Goal: Information Seeking & Learning: Check status

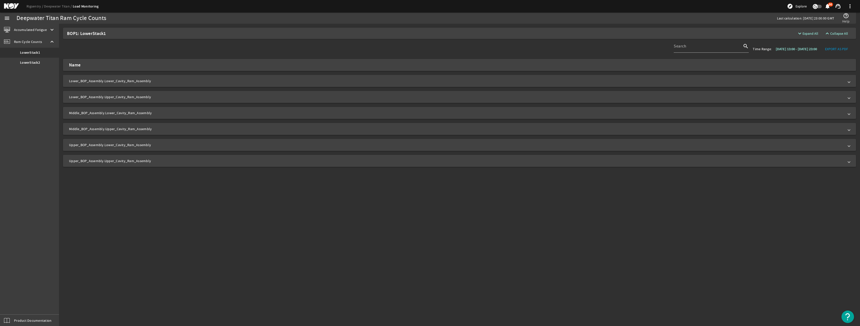
click at [77, 81] on mat-panel-title "Lower_BOP_Assembly.Lower_Cavity_Ram_Assembly" at bounding box center [456, 81] width 775 height 5
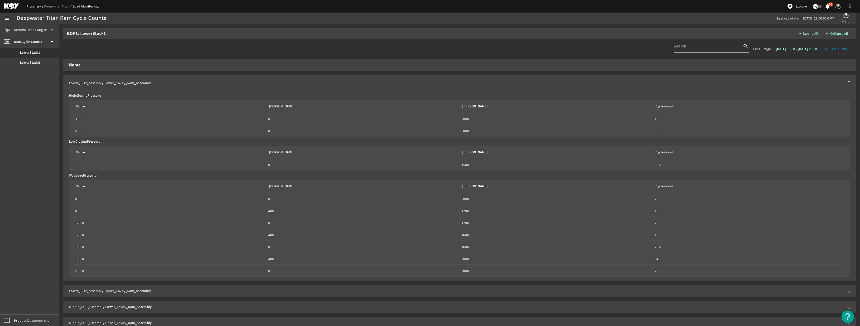
click at [38, 8] on link "Rigsentry" at bounding box center [36, 6] width 18 height 5
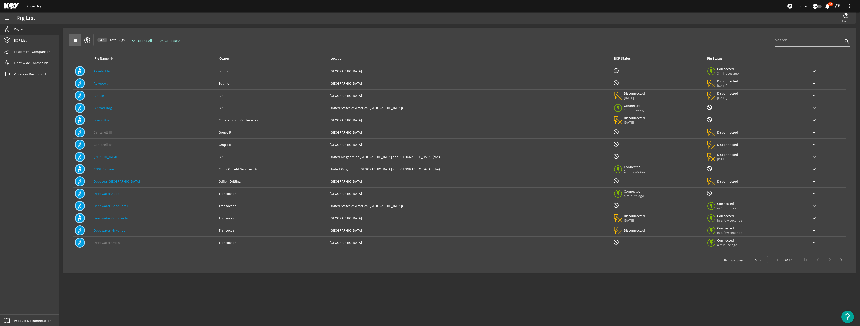
click at [217, 185] on td "Owner: Odfjell Drilling" at bounding box center [272, 182] width 111 height 12
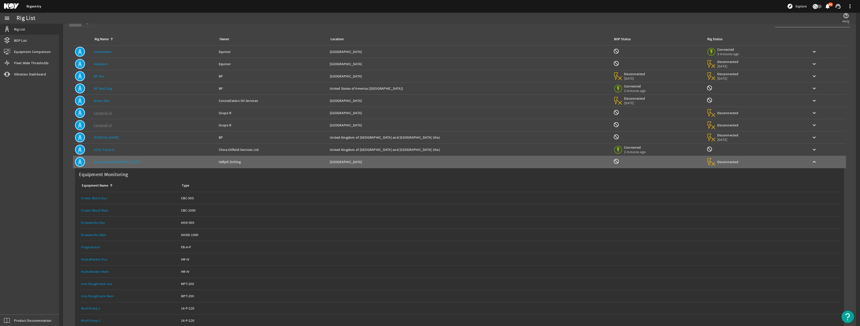
scroll to position [125, 0]
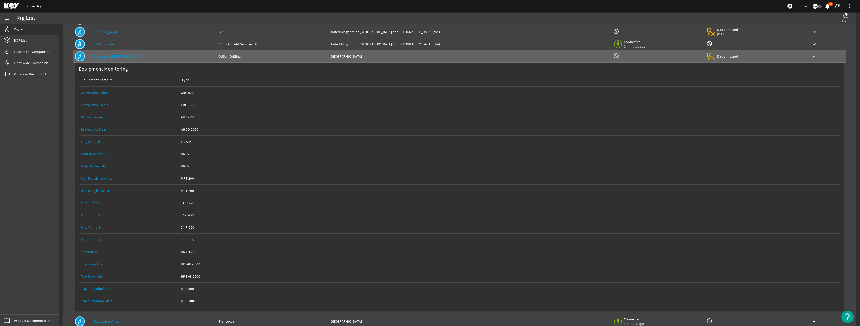
click at [101, 131] on link "Drawworks Main" at bounding box center [94, 129] width 26 height 5
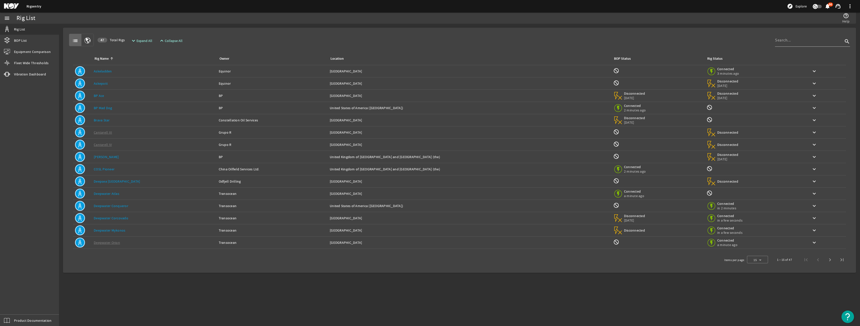
click at [140, 181] on div "Rig Name: Deepsea Stavanger" at bounding box center [154, 181] width 121 height 5
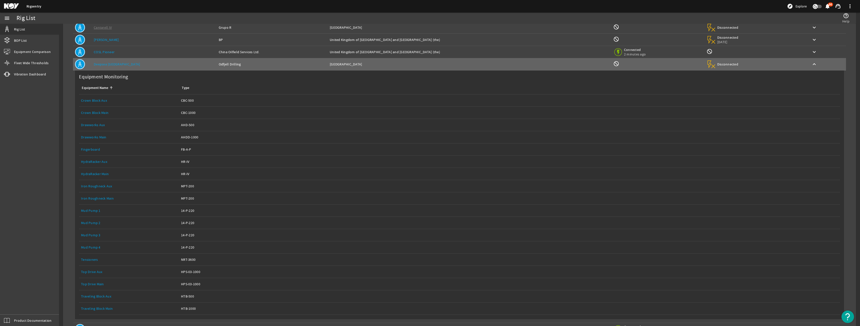
scroll to position [175, 0]
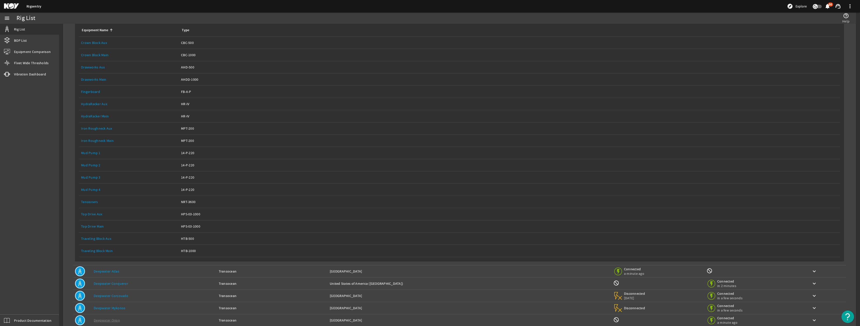
click at [109, 229] on div "Equipment Name: Top Drive Main" at bounding box center [129, 226] width 96 height 5
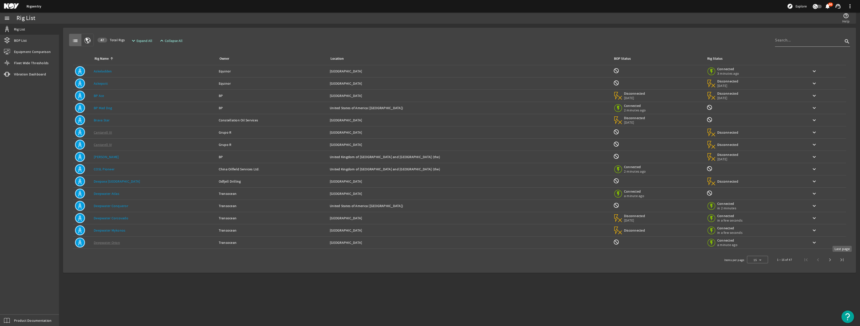
click at [830, 258] on span "Next page" at bounding box center [830, 260] width 12 height 12
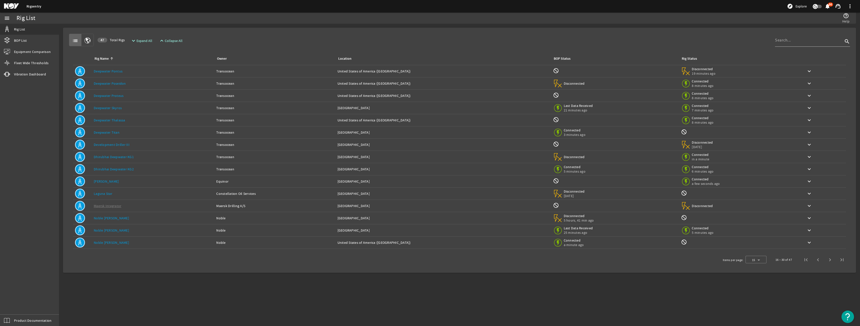
click at [132, 120] on div "Rig Name: [PERSON_NAME]" at bounding box center [153, 120] width 119 height 5
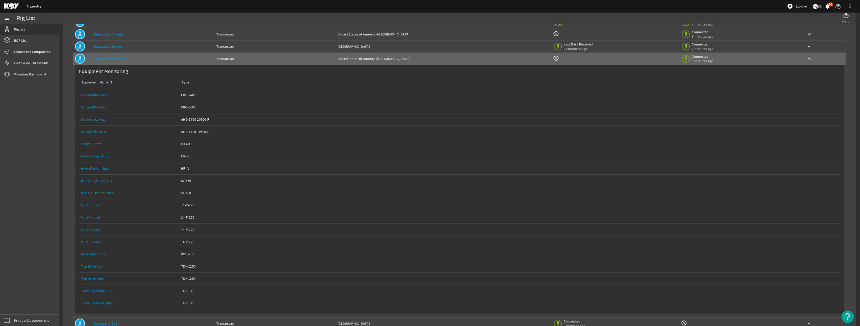
scroll to position [75, 0]
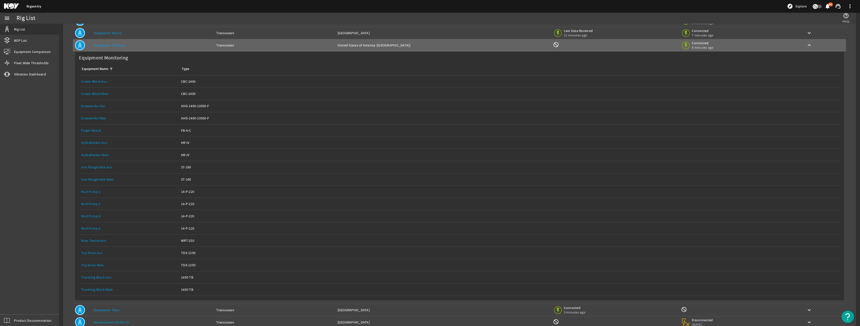
click at [108, 265] on div "Equipment Name: Top Drive Main" at bounding box center [129, 265] width 96 height 5
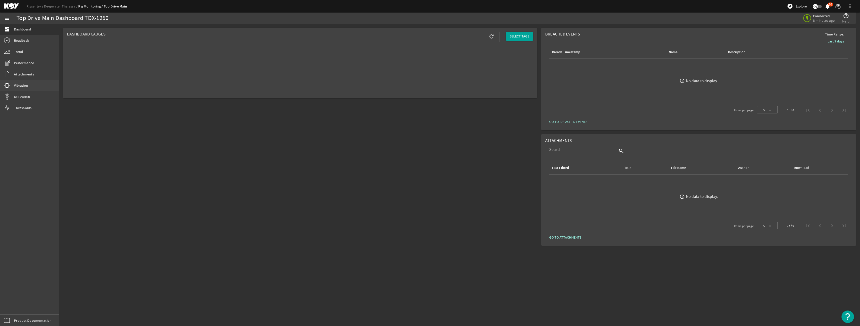
click at [37, 91] on link "vibration Vibration" at bounding box center [29, 85] width 59 height 11
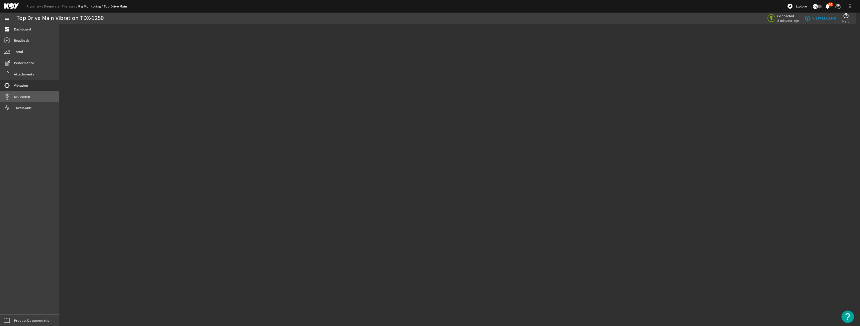
click at [35, 98] on link "Utilization" at bounding box center [29, 96] width 59 height 11
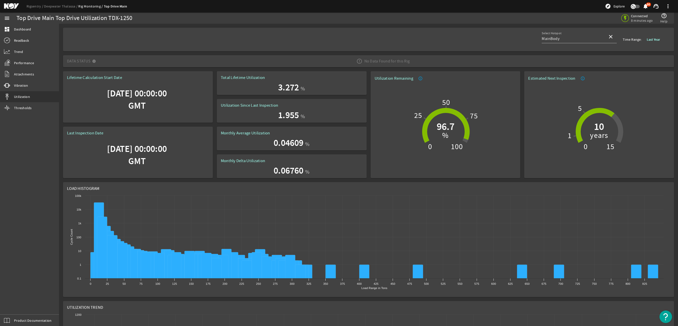
click at [650, 37] on b "Last Year" at bounding box center [653, 39] width 13 height 5
click at [587, 60] on b "Last 4 Weeks" at bounding box center [581, 60] width 19 height 5
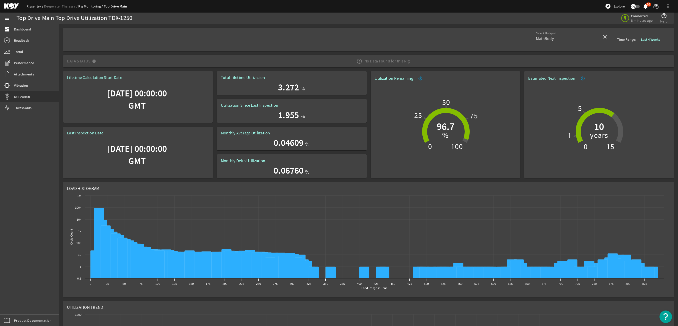
click at [42, 7] on link "Rigsentry" at bounding box center [36, 6] width 18 height 5
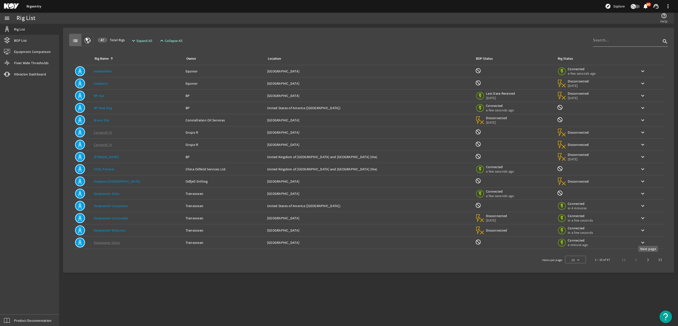
click at [648, 259] on span "Next page" at bounding box center [648, 260] width 12 height 12
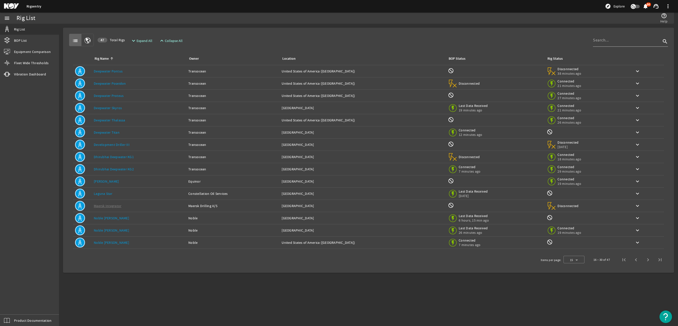
click at [128, 129] on td "Rig Name: Deepwater Titan" at bounding box center [139, 133] width 95 height 12
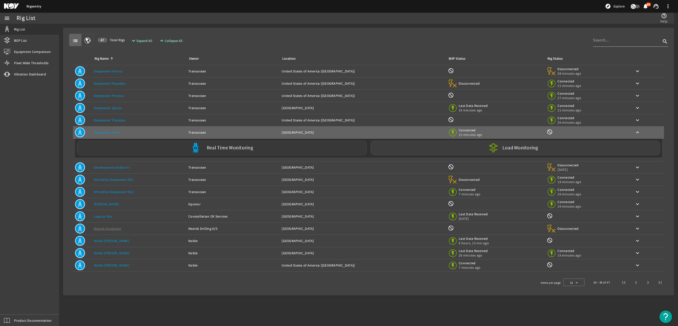
click at [304, 143] on div "Real Time Monitoring" at bounding box center [222, 148] width 290 height 15
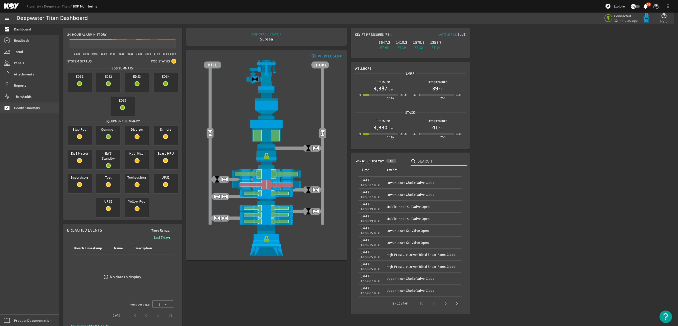
click at [25, 105] on link "monitor_heart Health Summary" at bounding box center [29, 108] width 59 height 11
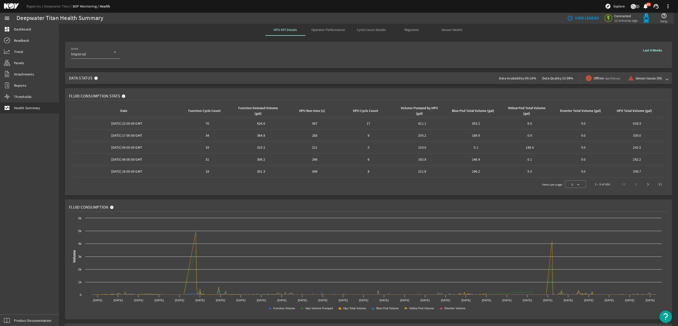
click at [377, 79] on span "Data Status Data Availability: 99.14% Data Quality: 13.99% Offline last 4 hours…" at bounding box center [367, 78] width 597 height 12
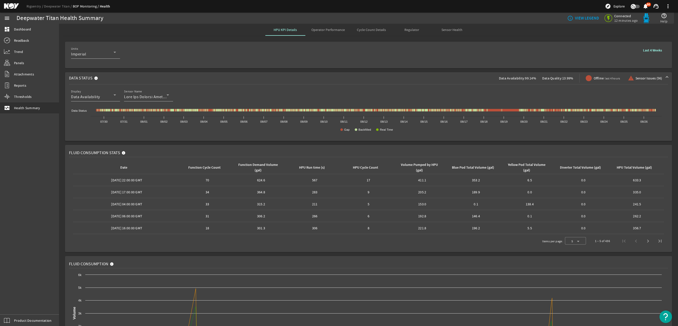
click at [448, 30] on span "Sensor Health" at bounding box center [451, 30] width 21 height 4
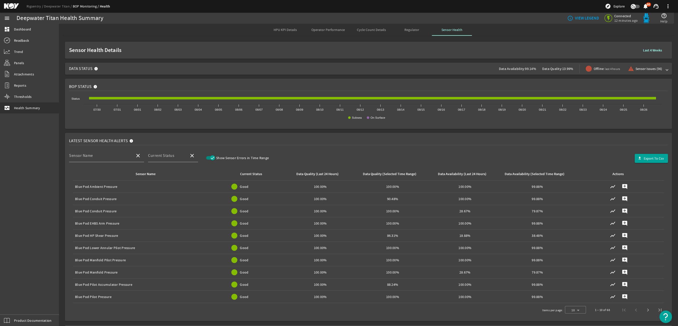
click at [212, 159] on icon "button" at bounding box center [212, 158] width 5 height 5
click at [646, 315] on span "Next page" at bounding box center [648, 310] width 12 height 12
click at [212, 156] on span "button" at bounding box center [210, 158] width 9 height 4
click at [212, 156] on icon "button" at bounding box center [212, 158] width 5 height 5
click at [212, 156] on span "button" at bounding box center [210, 158] width 9 height 4
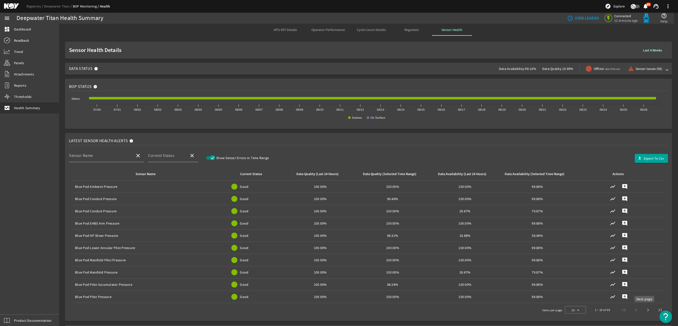
click at [642, 305] on span "Next page" at bounding box center [648, 310] width 12 height 12
click at [642, 307] on span "Next page" at bounding box center [648, 310] width 12 height 12
click at [642, 308] on span "Next page" at bounding box center [648, 310] width 12 height 12
click at [654, 310] on span "Last page" at bounding box center [660, 310] width 12 height 12
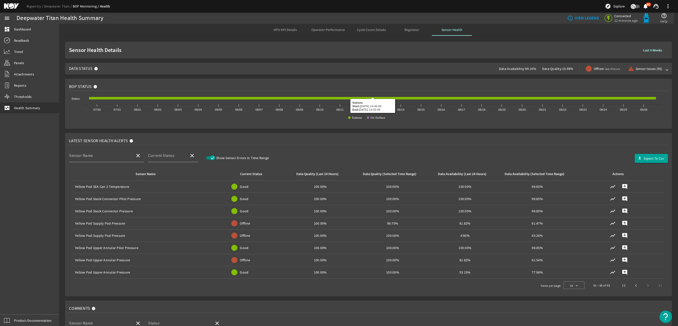
click at [111, 69] on span "Data Status Data Availability: 99.14% Data Quality: 13.99% Offline last 4 hours…" at bounding box center [367, 69] width 597 height 12
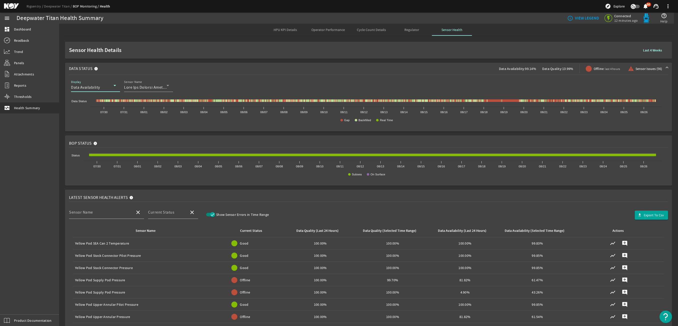
click at [108, 85] on div "Data Availability" at bounding box center [92, 88] width 43 height 6
click at [98, 112] on mat-option "Data Quality" at bounding box center [95, 112] width 49 height 12
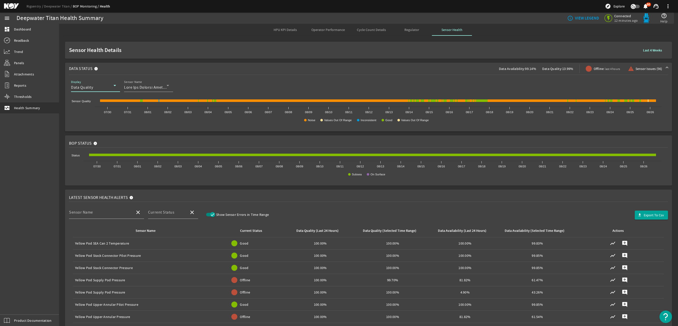
click at [102, 81] on div "Display Data Quality" at bounding box center [93, 85] width 45 height 13
click at [103, 87] on div at bounding box center [339, 163] width 678 height 326
click at [99, 91] on div "Display Data Quality" at bounding box center [93, 85] width 45 height 13
click at [98, 97] on span "Data Availability" at bounding box center [89, 100] width 29 height 6
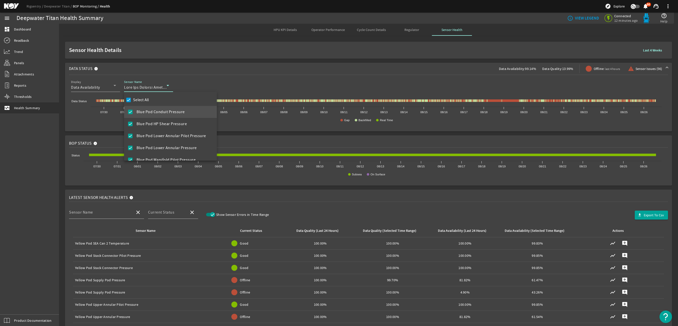
click at [150, 99] on div "Select All Blue Pod Conduit Pressure Blue Pod HP Shear Pressure Blue Pod Lower …" at bounding box center [170, 126] width 93 height 69
click at [145, 100] on label "Select All" at bounding box center [140, 100] width 17 height 5
click at [132, 100] on input "Select All" at bounding box center [128, 100] width 7 height 7
click at [145, 100] on label "Select All" at bounding box center [140, 100] width 17 height 5
click at [132, 100] on input "Select All" at bounding box center [128, 100] width 7 height 7
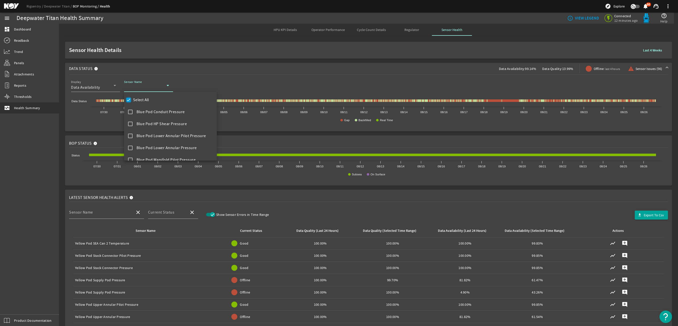
checkbox input "true"
click at [216, 76] on div at bounding box center [339, 163] width 678 height 326
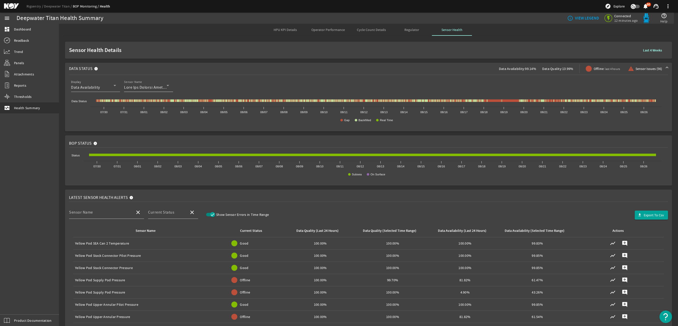
click at [156, 83] on div "Sensor Name" at bounding box center [146, 85] width 45 height 13
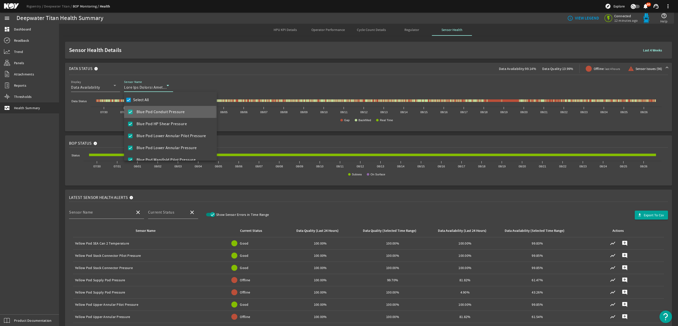
click at [150, 112] on span "Blue Pod Conduit Pressure" at bounding box center [161, 112] width 48 height 6
checkbox input "false"
click at [226, 78] on div at bounding box center [339, 163] width 678 height 326
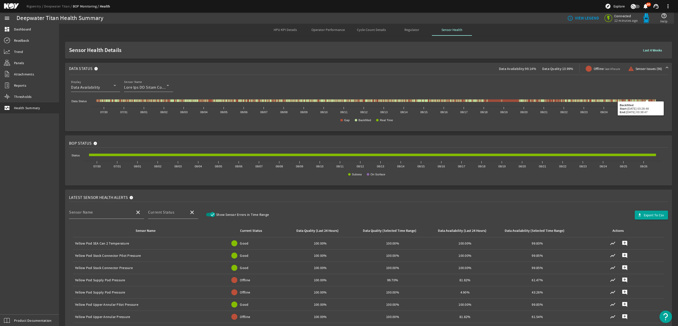
click at [648, 52] on b "Last 4 Weeks" at bounding box center [652, 50] width 19 height 5
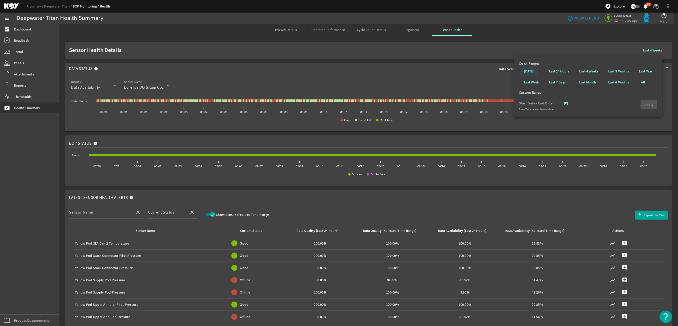
click at [534, 70] on b "[DATE]" at bounding box center [529, 71] width 11 height 5
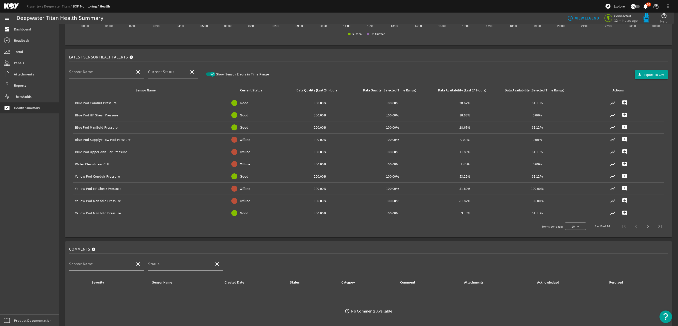
scroll to position [168, 0]
